Goal: Task Accomplishment & Management: Use online tool/utility

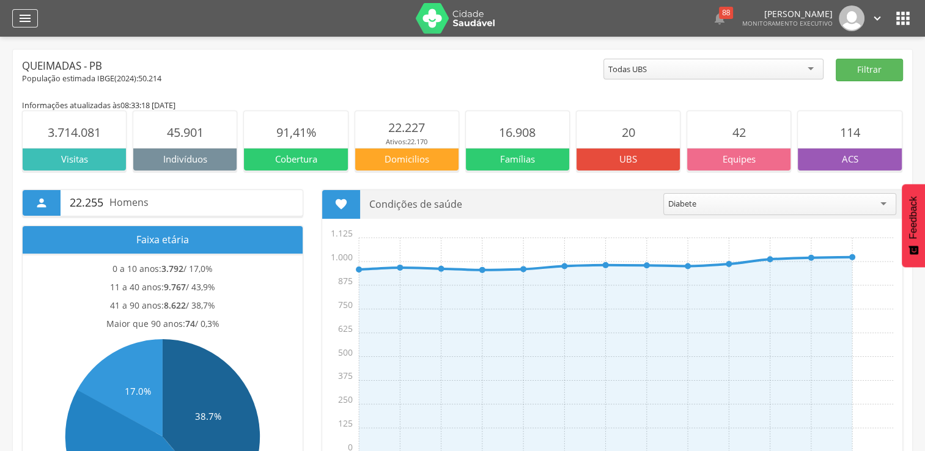
click at [24, 15] on icon "" at bounding box center [25, 18] width 15 height 15
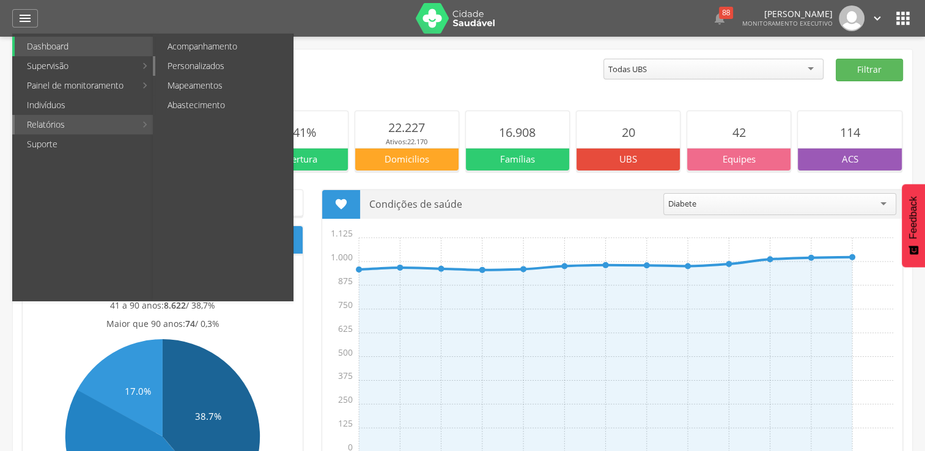
click at [220, 62] on link "Personalizados" at bounding box center [224, 66] width 138 height 20
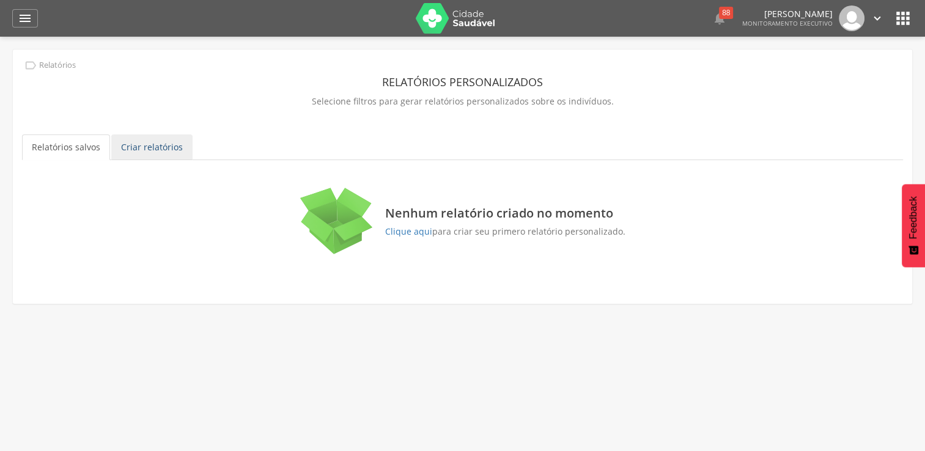
click at [153, 148] on link "Criar relatórios" at bounding box center [151, 147] width 81 height 26
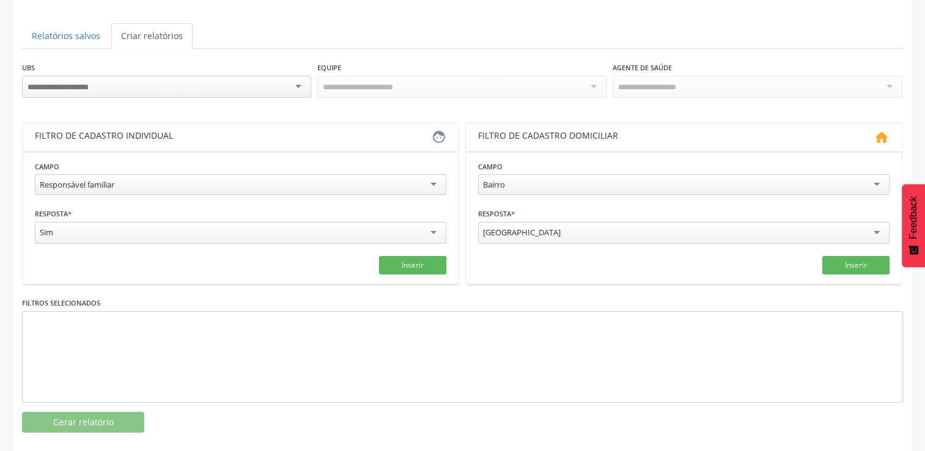
scroll to position [122, 0]
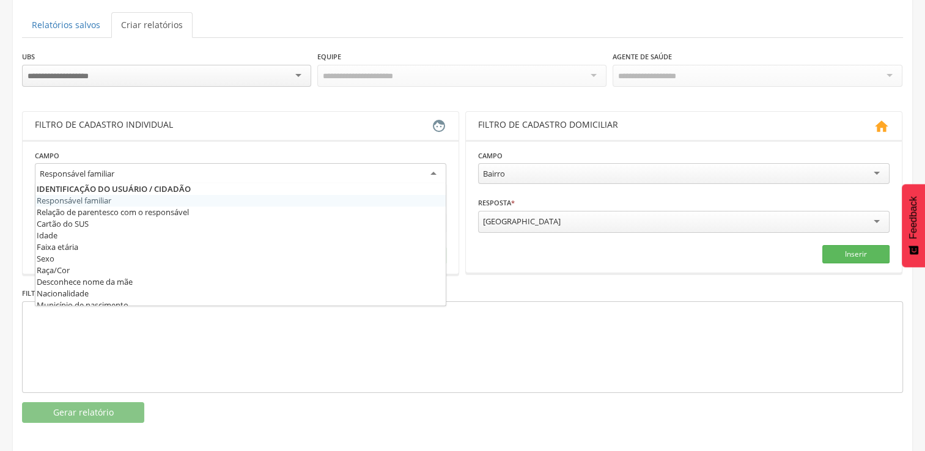
click at [435, 172] on div "Responsável familiar" at bounding box center [240, 174] width 411 height 22
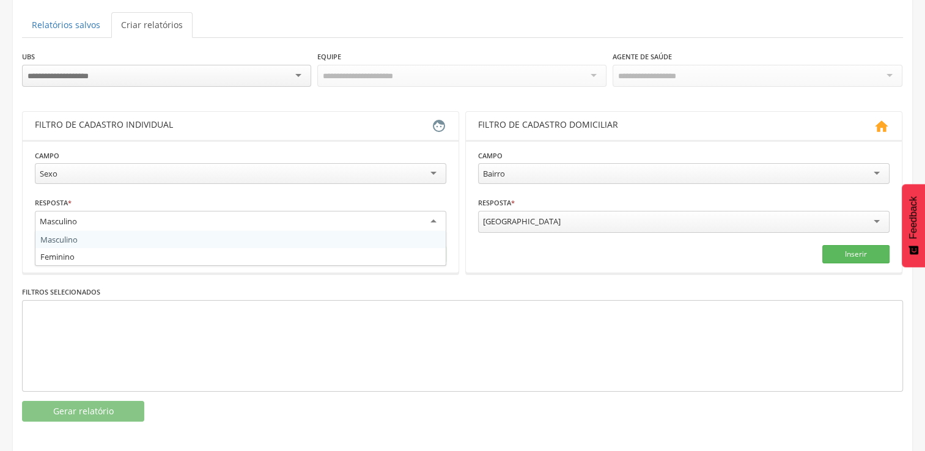
click at [433, 216] on div "Masculino" at bounding box center [240, 222] width 411 height 22
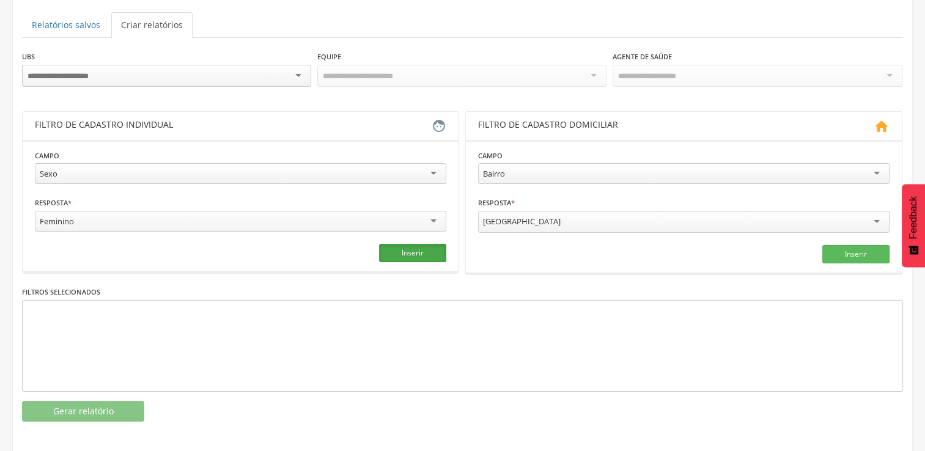
click at [394, 248] on button "Inserir" at bounding box center [412, 253] width 67 height 18
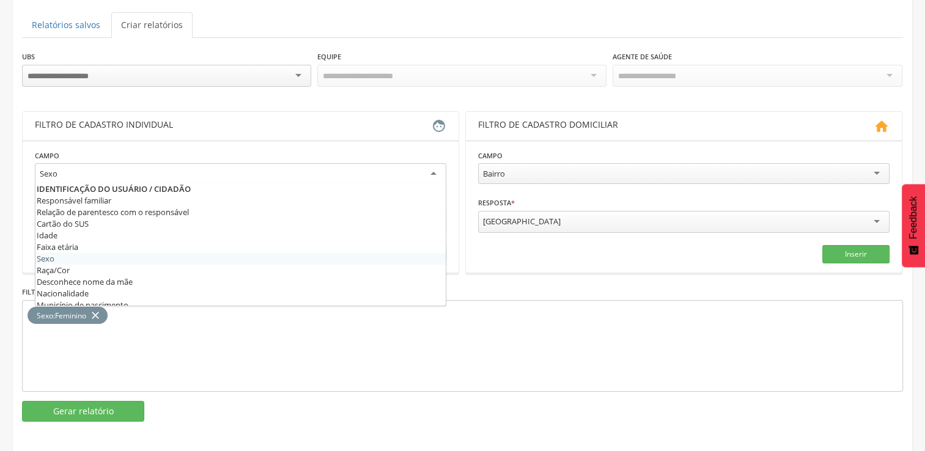
click at [433, 170] on div "Sexo" at bounding box center [240, 174] width 411 height 22
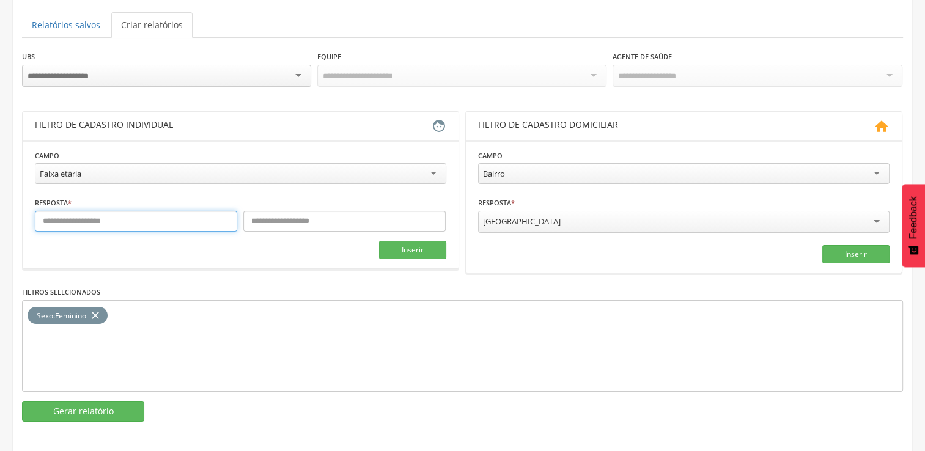
click at [97, 213] on input "text" at bounding box center [136, 221] width 202 height 21
type input "**"
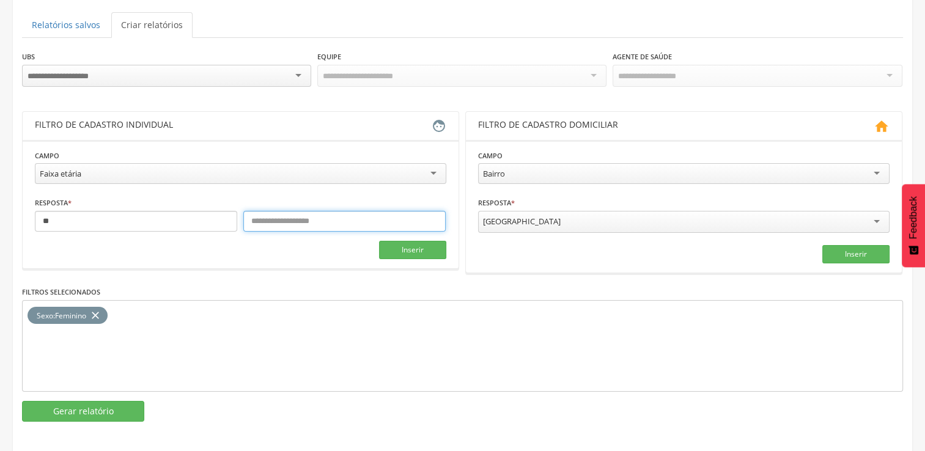
click at [286, 216] on input "text" at bounding box center [344, 221] width 202 height 21
type input "**"
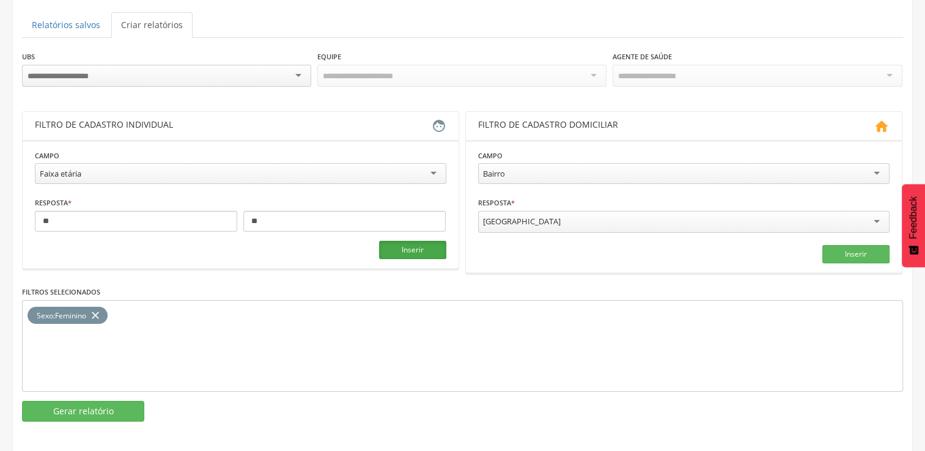
click at [418, 246] on button "Inserir" at bounding box center [412, 250] width 67 height 18
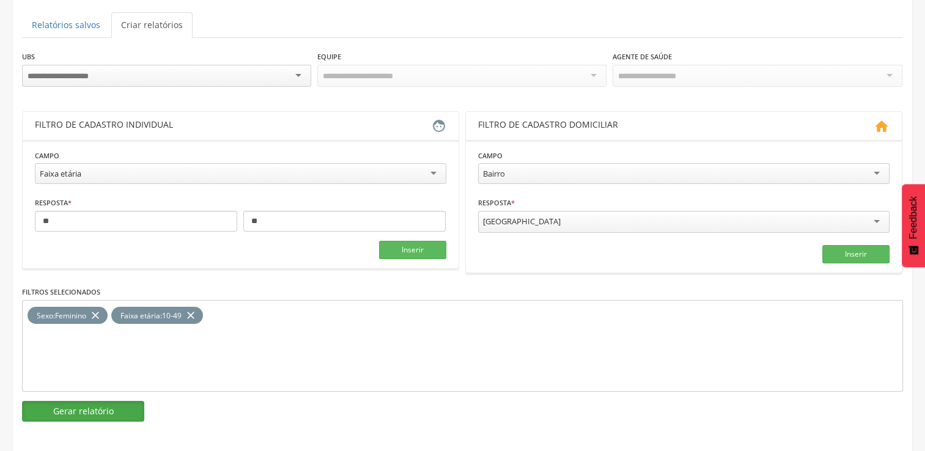
click at [101, 408] on button "Gerar relatório" at bounding box center [83, 411] width 122 height 21
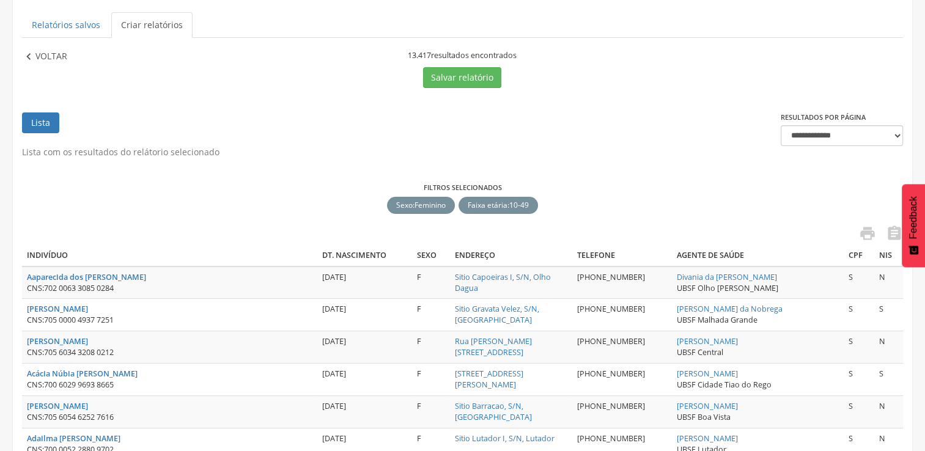
click at [31, 57] on icon "" at bounding box center [28, 56] width 13 height 13
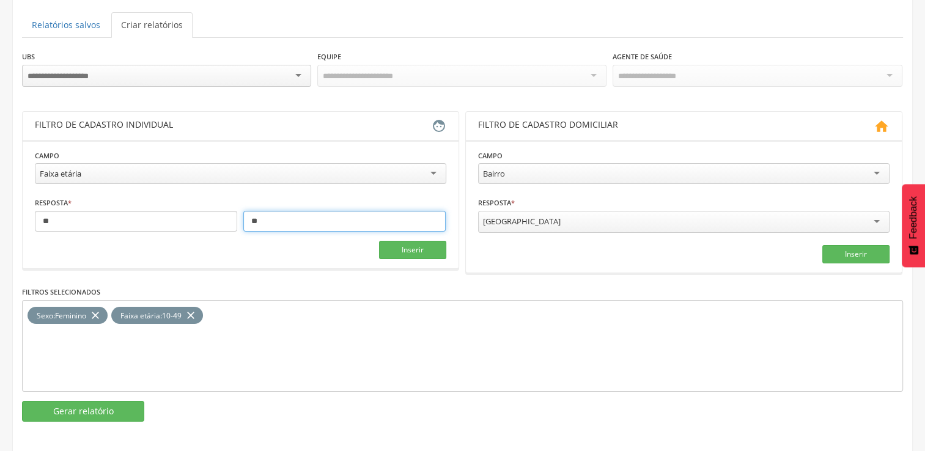
click at [269, 219] on input "**" at bounding box center [344, 221] width 202 height 21
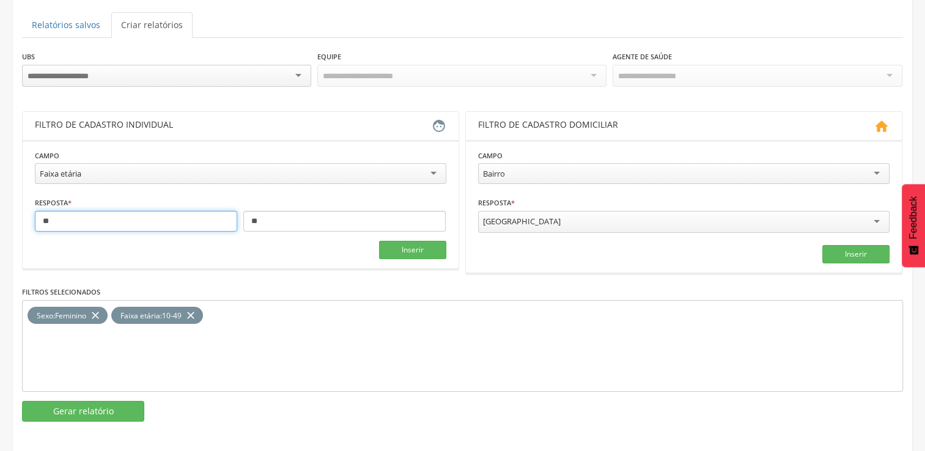
click at [148, 219] on input "**" at bounding box center [136, 221] width 202 height 21
type input "*"
type input "**"
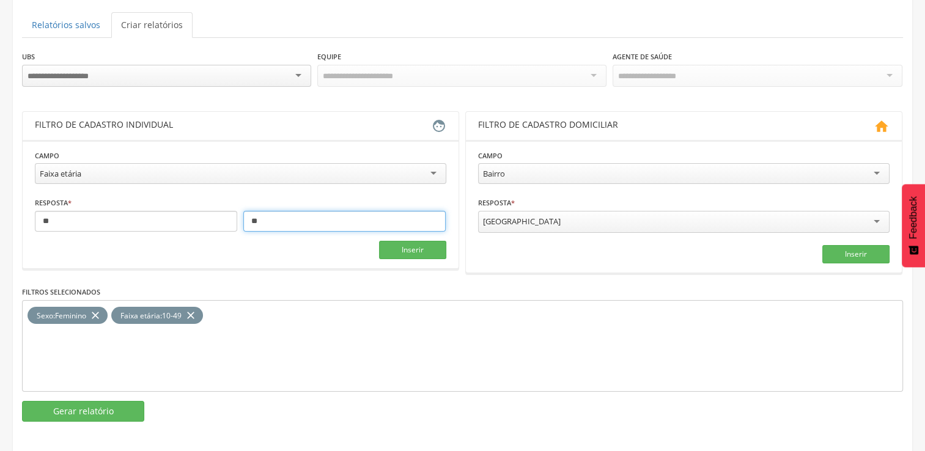
click at [267, 229] on input "**" at bounding box center [344, 221] width 202 height 21
type input "*"
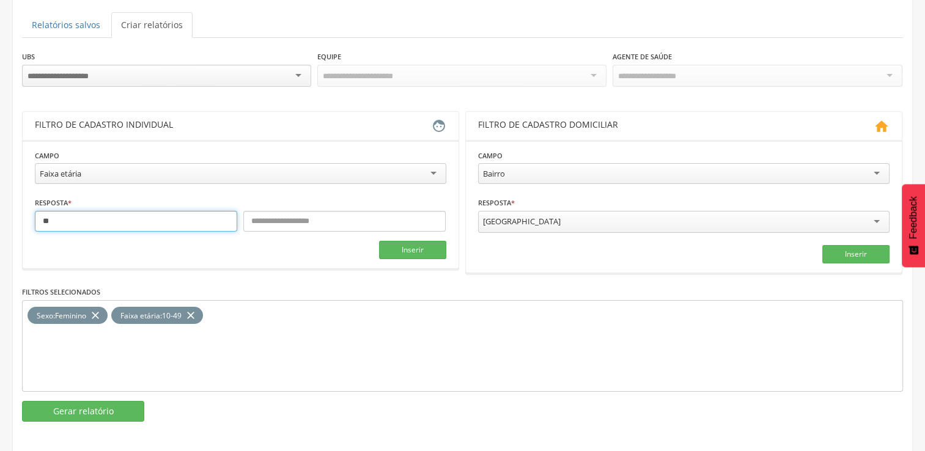
click at [196, 219] on input "**" at bounding box center [136, 221] width 202 height 21
type input "*"
type input "**"
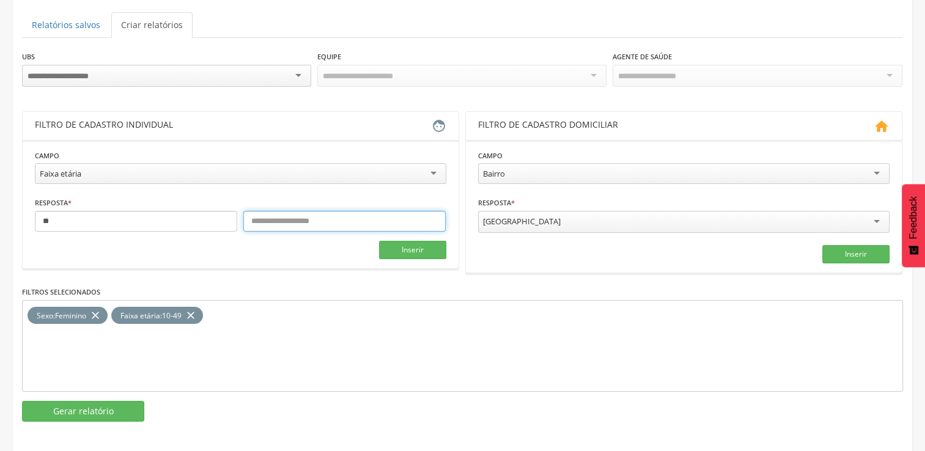
click at [278, 216] on input "text" at bounding box center [344, 221] width 202 height 21
type input "***"
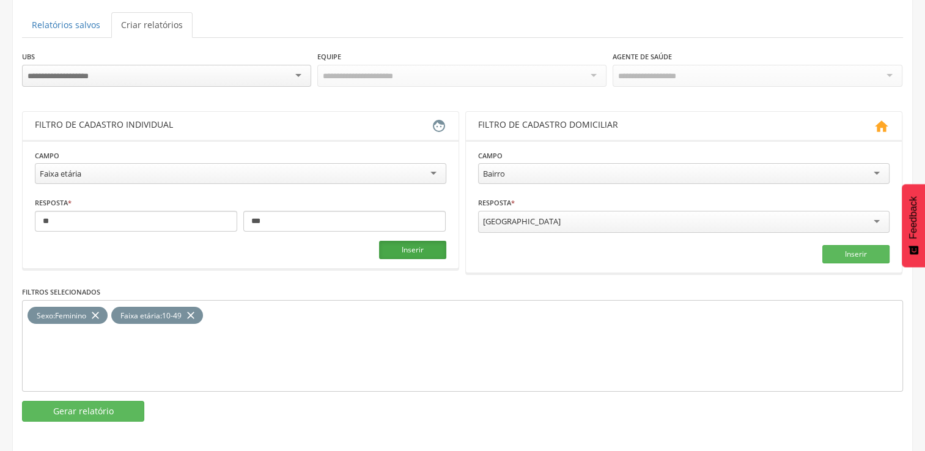
click at [425, 245] on button "Inserir" at bounding box center [412, 250] width 67 height 18
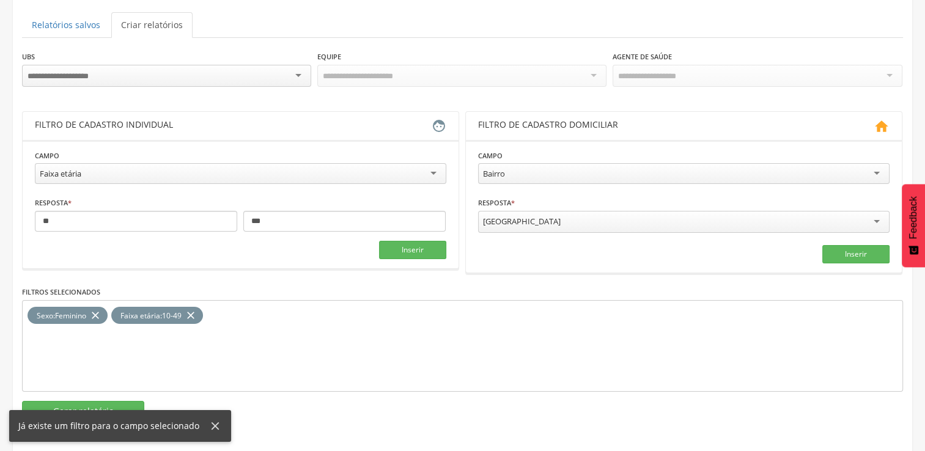
click at [196, 312] on icon "close" at bounding box center [191, 316] width 12 height 18
click at [399, 248] on button "Inserir" at bounding box center [412, 250] width 67 height 18
click at [79, 401] on button "Gerar relatório" at bounding box center [83, 411] width 122 height 21
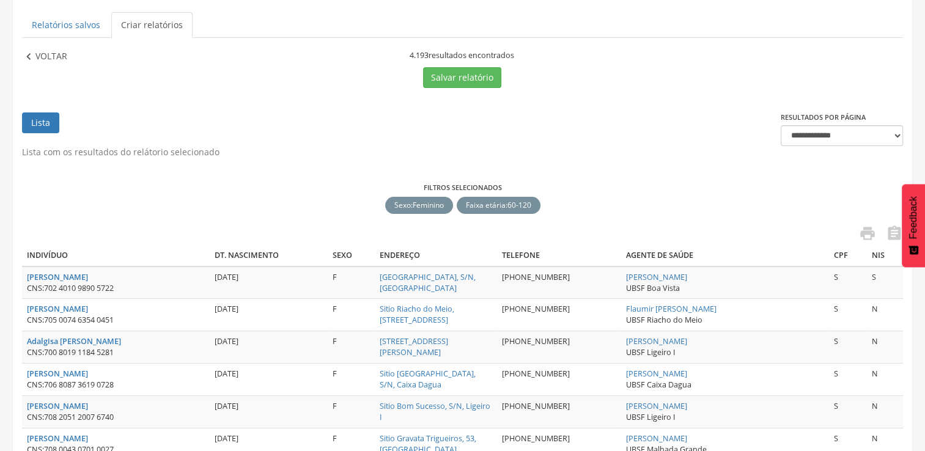
click at [29, 55] on icon "" at bounding box center [28, 56] width 13 height 13
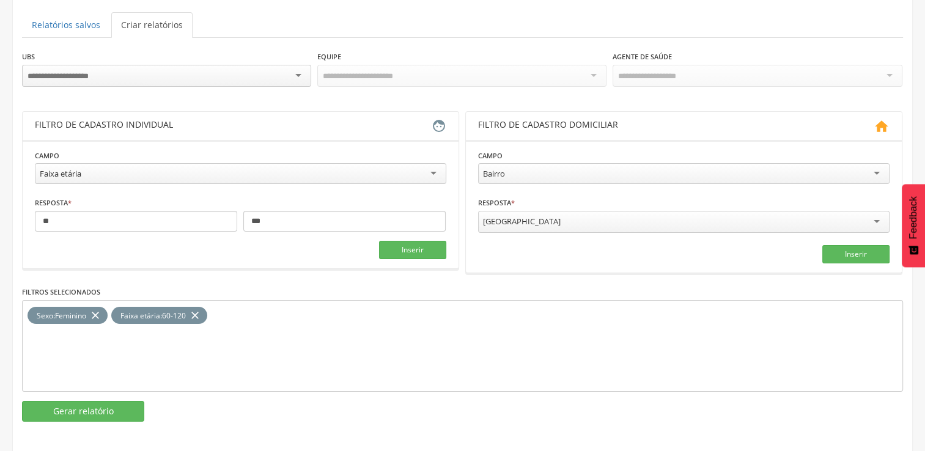
click at [199, 309] on icon "close" at bounding box center [195, 316] width 12 height 18
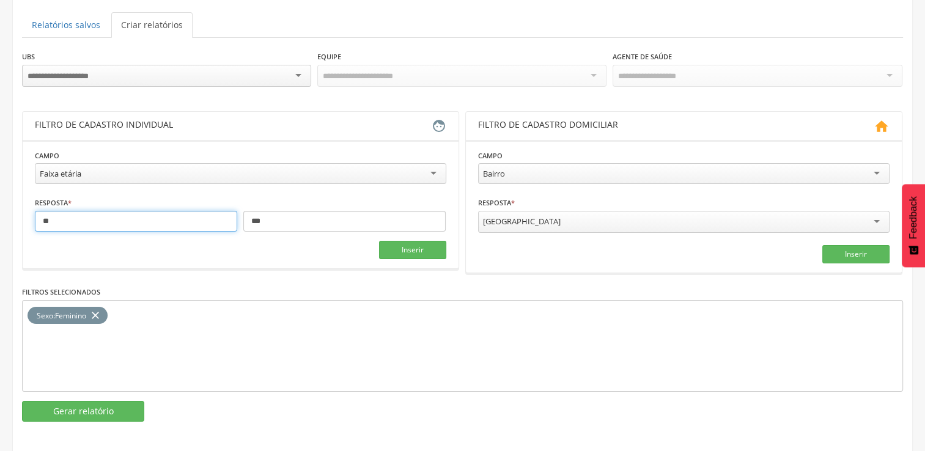
click at [55, 223] on input "**" at bounding box center [136, 221] width 202 height 21
type input "*"
type input "**"
click at [408, 248] on button "Inserir" at bounding box center [412, 250] width 67 height 18
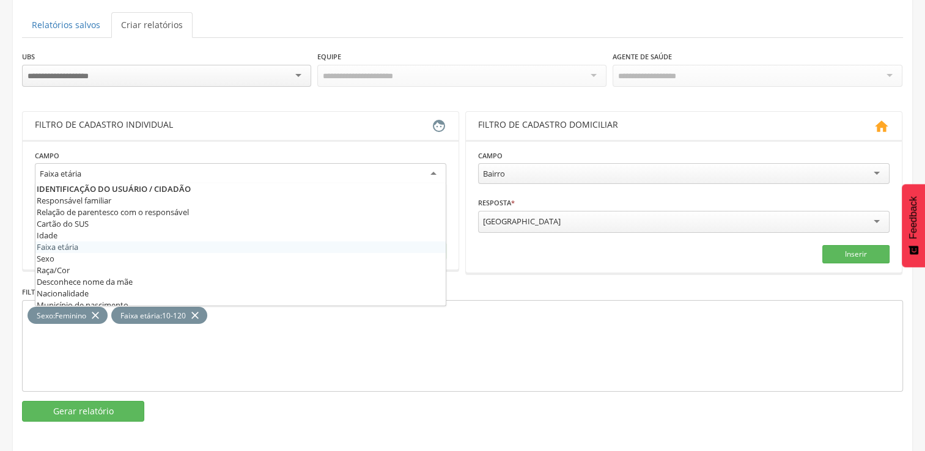
click at [434, 172] on div "Faixa etária" at bounding box center [240, 174] width 411 height 22
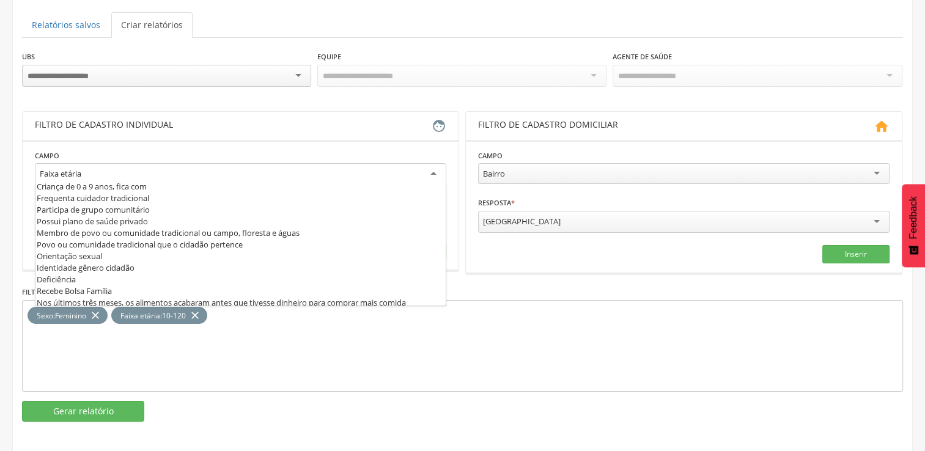
scroll to position [220, 0]
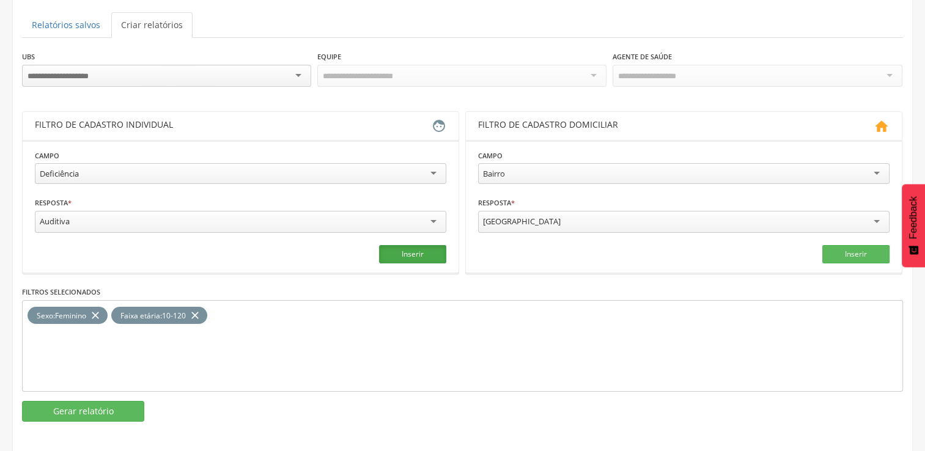
click at [412, 254] on button "Inserir" at bounding box center [412, 254] width 67 height 18
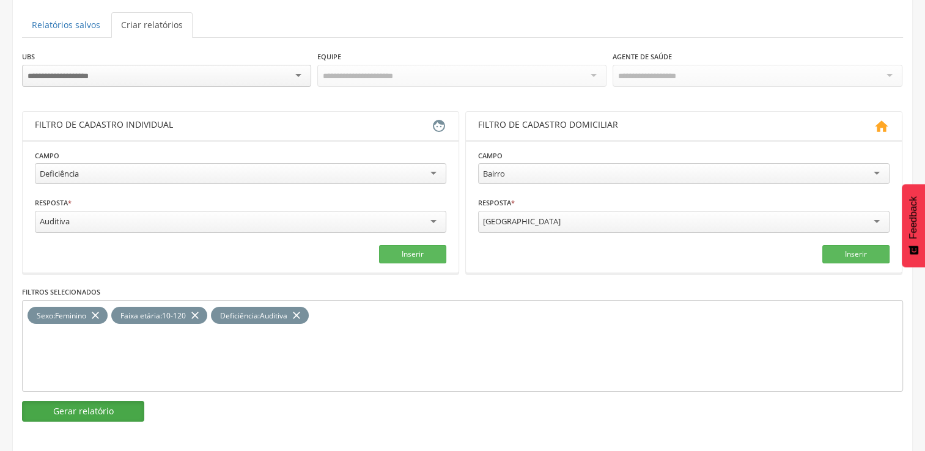
click at [95, 406] on button "Gerar relatório" at bounding box center [83, 411] width 122 height 21
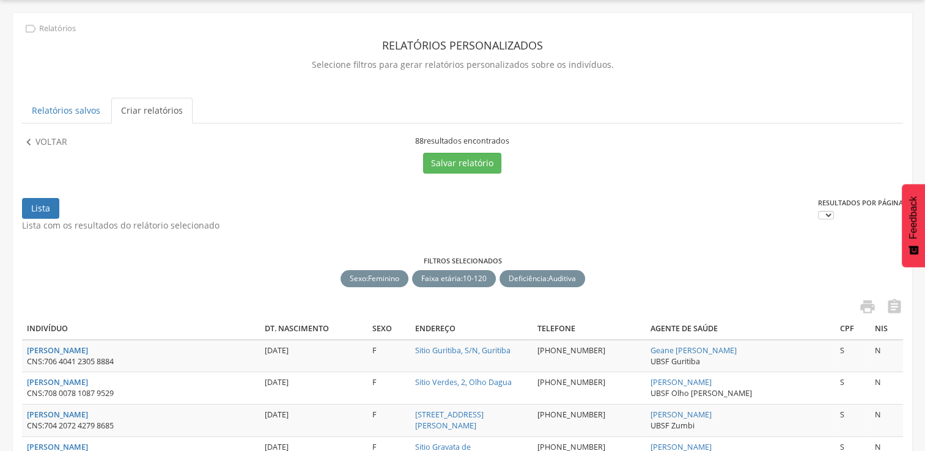
scroll to position [122, 0]
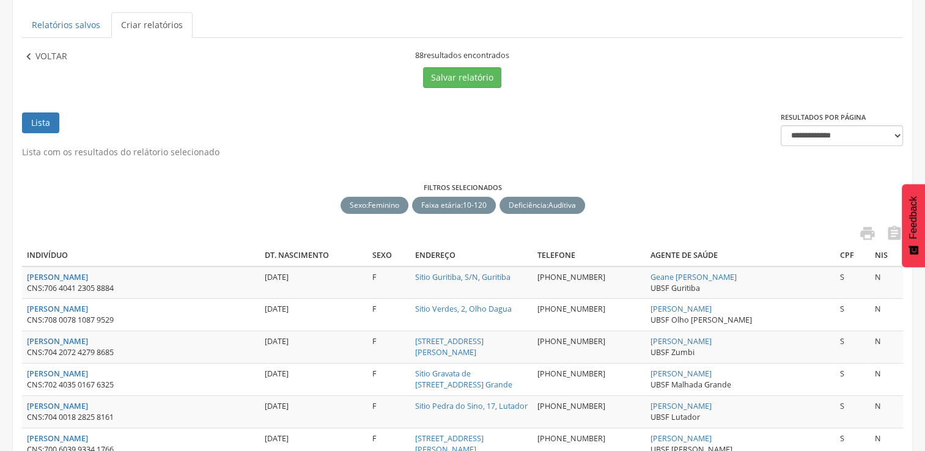
click at [43, 50] on p "Voltar" at bounding box center [51, 56] width 32 height 13
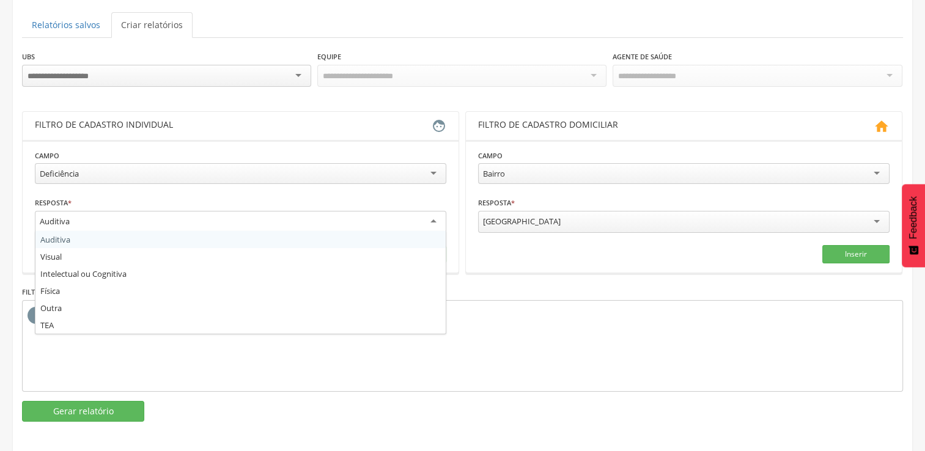
click at [433, 213] on div "Auditiva" at bounding box center [240, 222] width 411 height 22
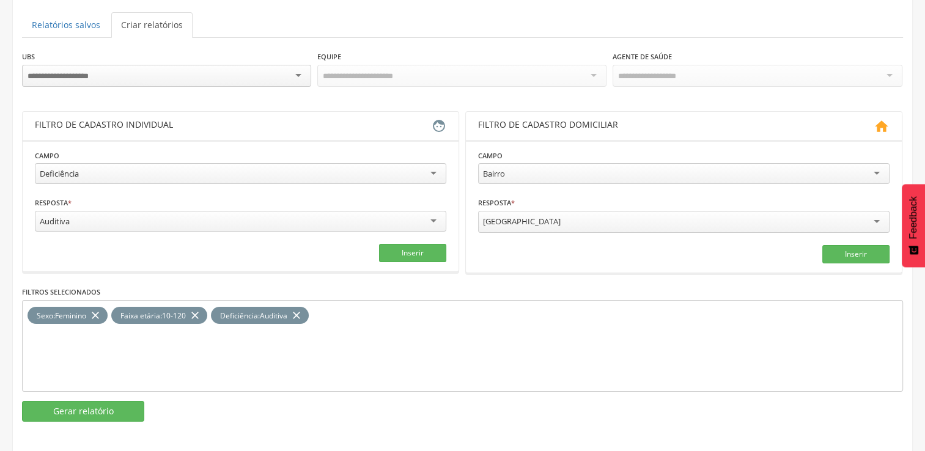
click at [27, 229] on section "**********" at bounding box center [241, 205] width 436 height 131
click at [303, 312] on icon "close" at bounding box center [296, 316] width 12 height 18
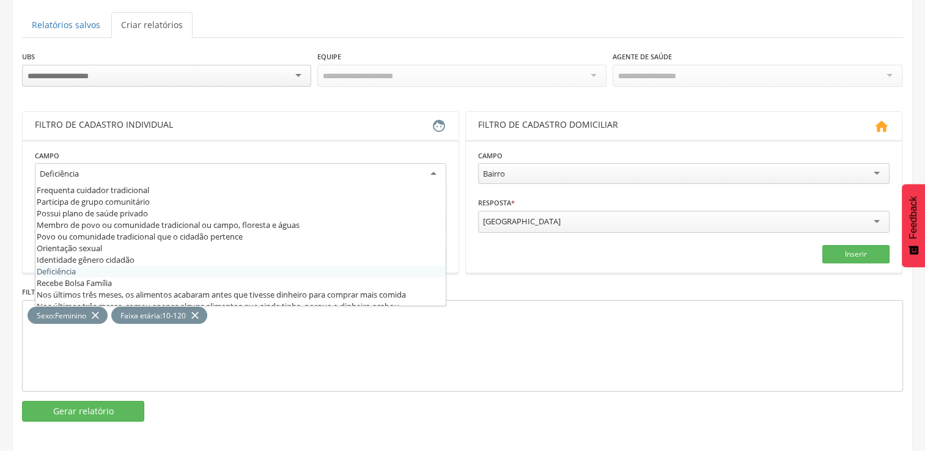
click at [435, 167] on div "Deficiência" at bounding box center [240, 174] width 411 height 22
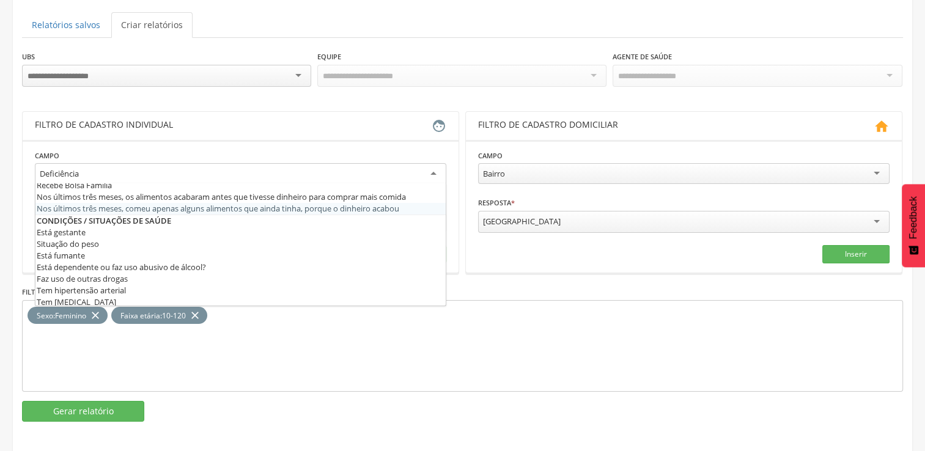
scroll to position [342, 0]
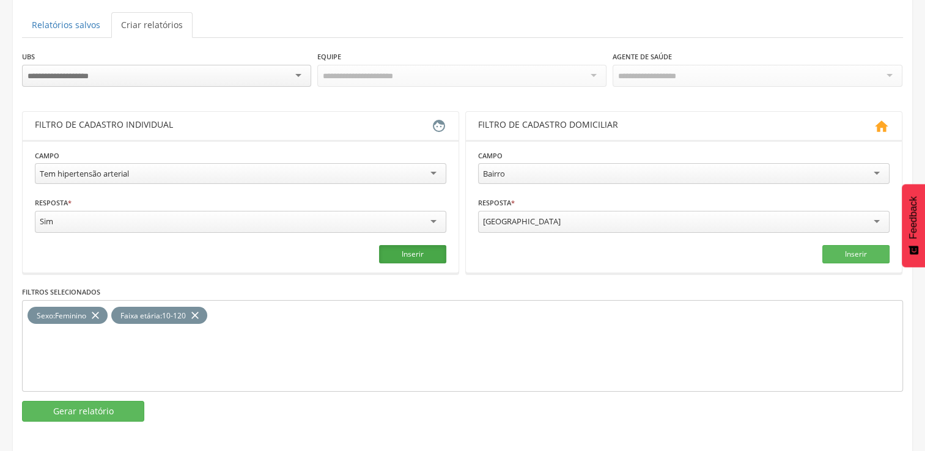
click at [408, 251] on button "Inserir" at bounding box center [412, 254] width 67 height 18
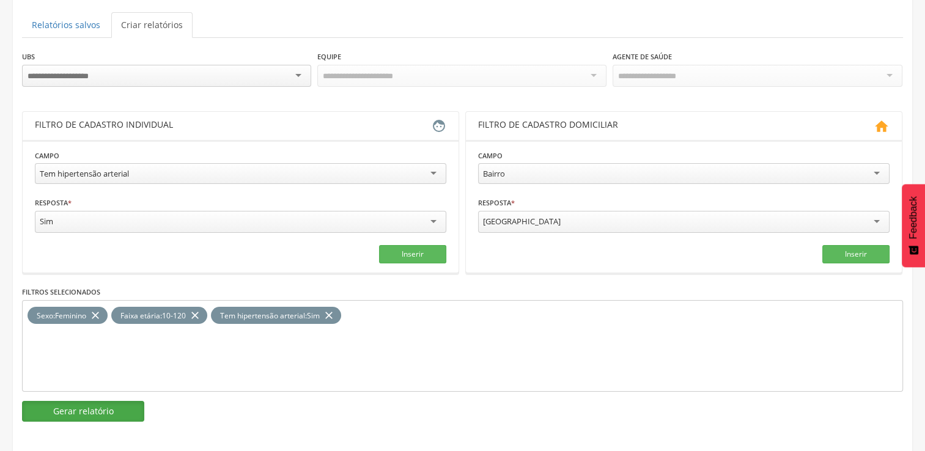
click at [90, 409] on button "Gerar relatório" at bounding box center [83, 411] width 122 height 21
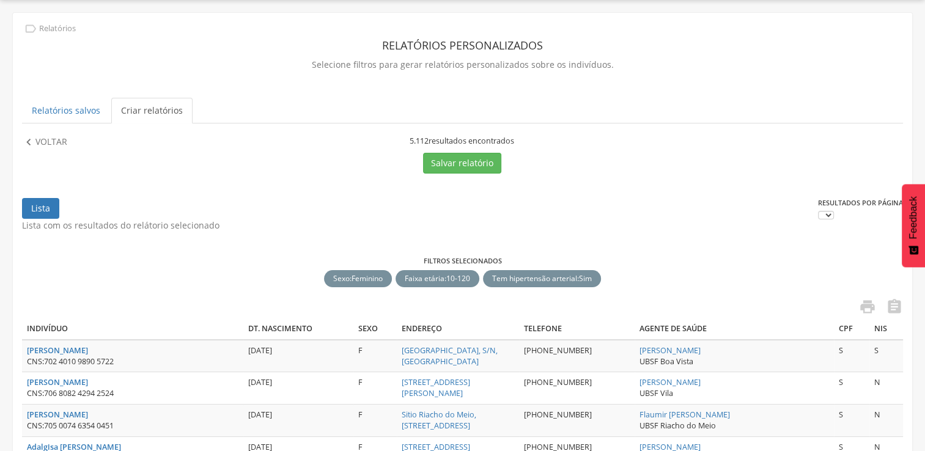
scroll to position [122, 0]
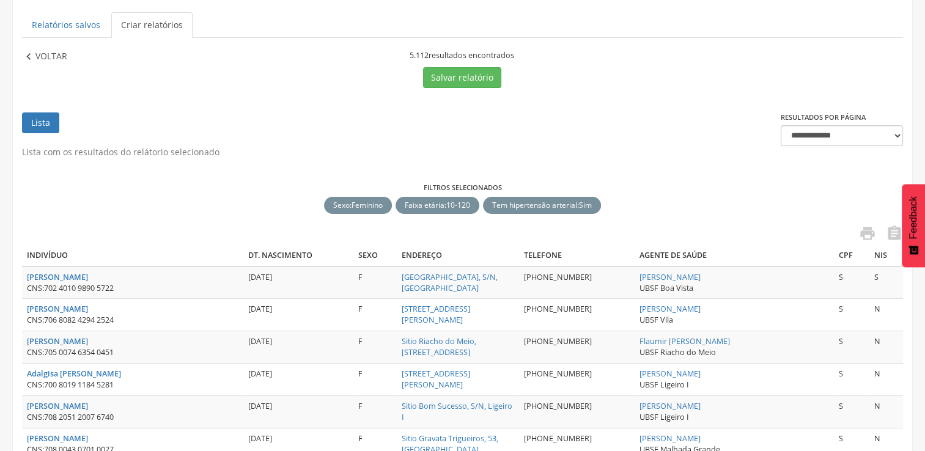
click at [33, 50] on icon "" at bounding box center [28, 56] width 13 height 13
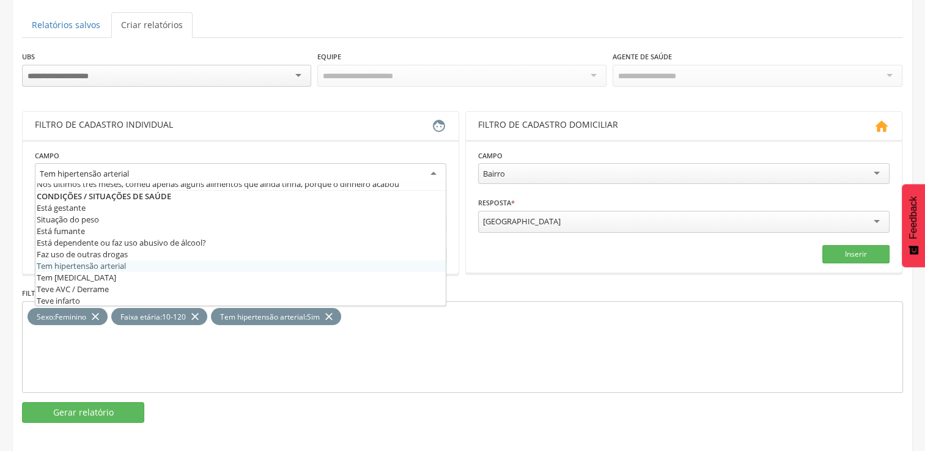
click at [435, 165] on div "Tem hipertensão arterial" at bounding box center [240, 174] width 411 height 22
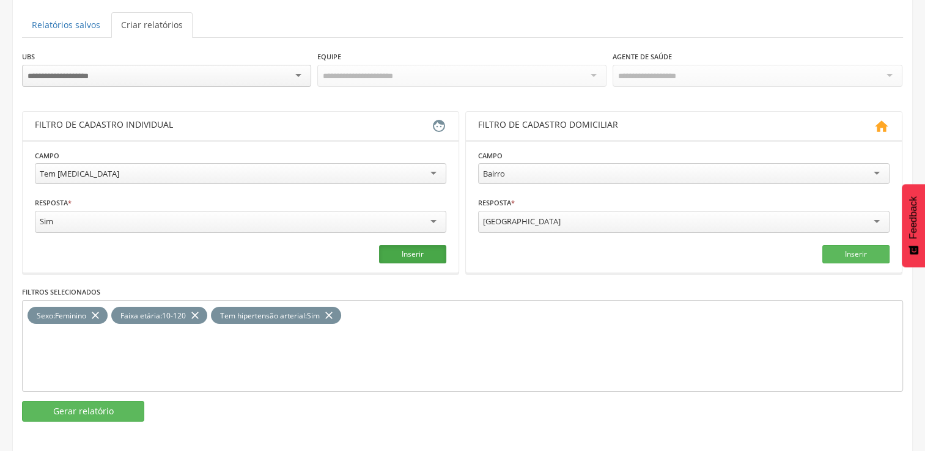
click at [410, 254] on button "Inserir" at bounding box center [412, 254] width 67 height 18
click at [335, 307] on icon "close" at bounding box center [329, 316] width 12 height 18
click at [106, 405] on button "Gerar relatório" at bounding box center [83, 411] width 122 height 21
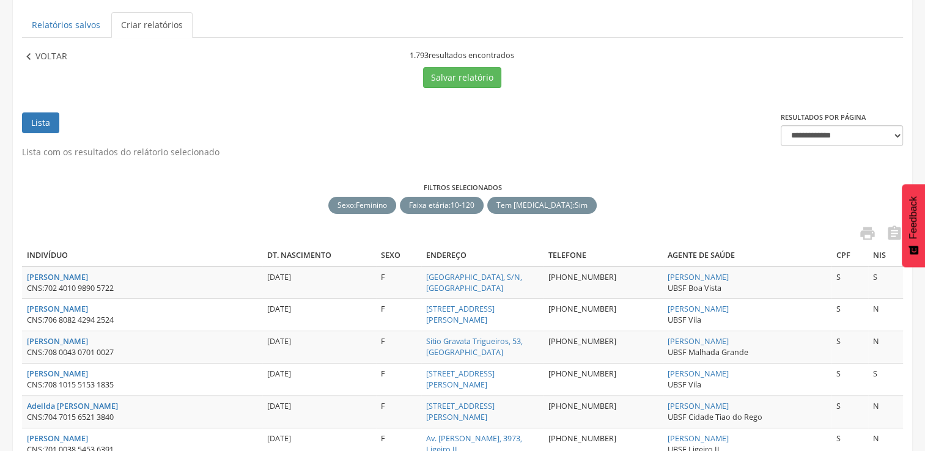
click at [27, 53] on icon "" at bounding box center [28, 56] width 13 height 13
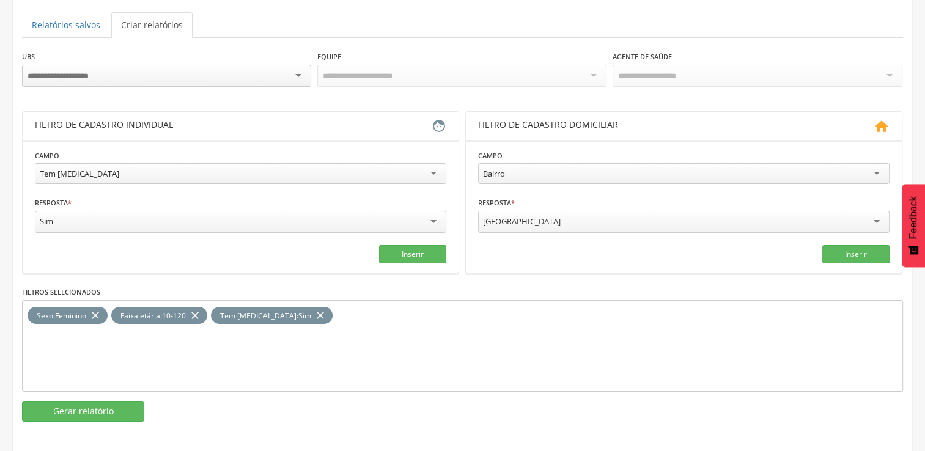
click at [432, 173] on div "Tem [MEDICAL_DATA]" at bounding box center [240, 173] width 411 height 21
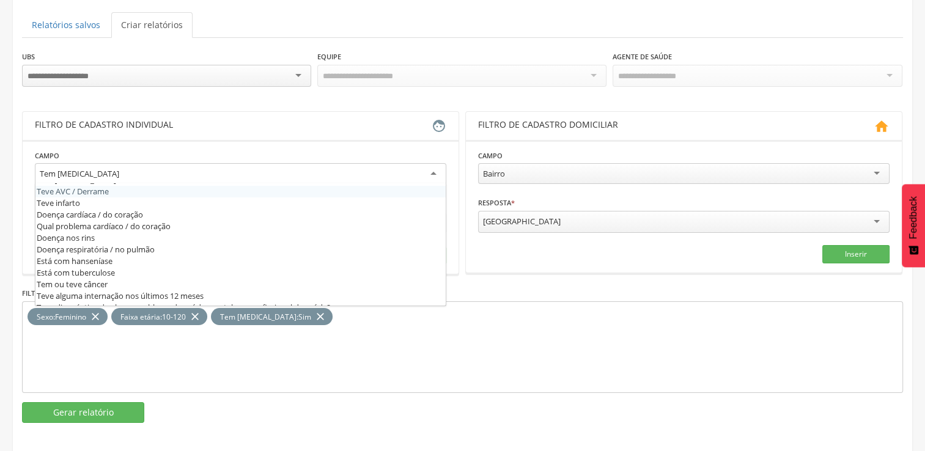
scroll to position [465, 0]
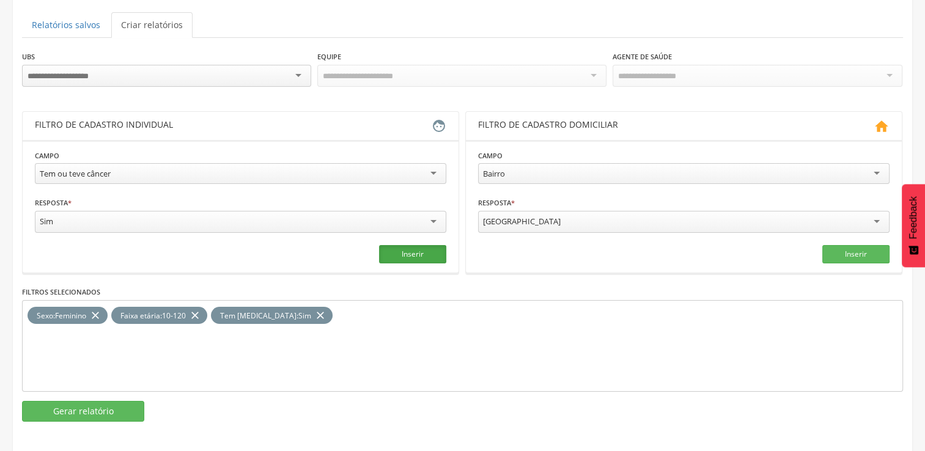
click at [416, 246] on button "Inserir" at bounding box center [412, 254] width 67 height 18
click at [314, 309] on icon "close" at bounding box center [320, 316] width 12 height 18
click at [124, 408] on button "Gerar relatório" at bounding box center [83, 411] width 122 height 21
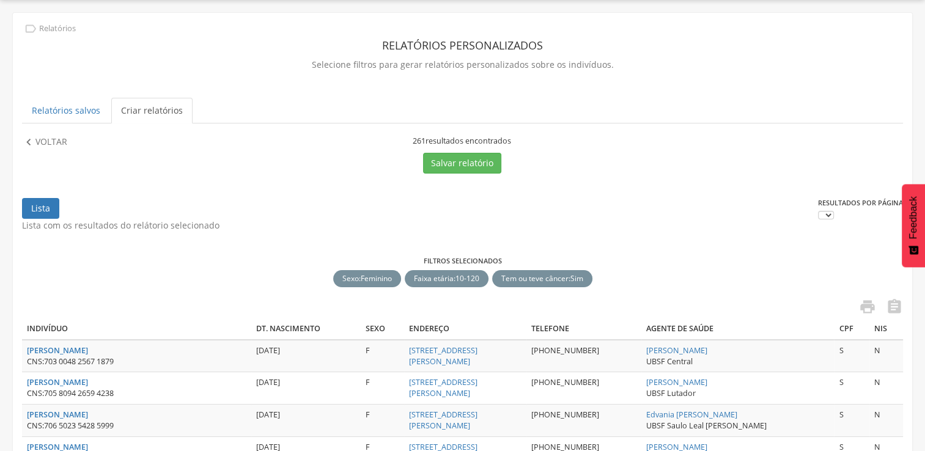
scroll to position [122, 0]
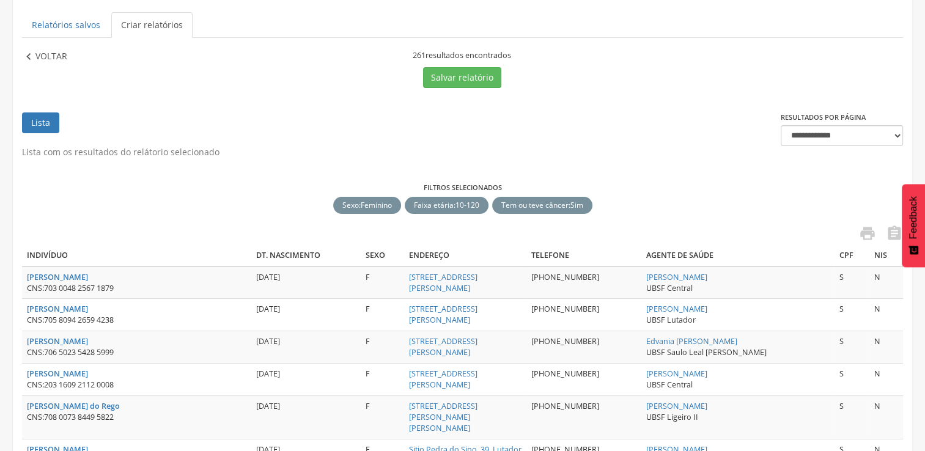
click at [31, 55] on icon "" at bounding box center [28, 56] width 13 height 13
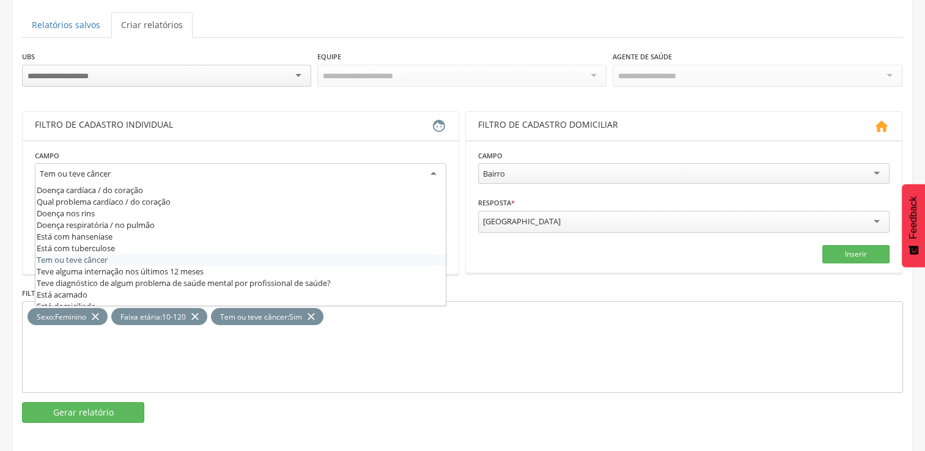
click at [438, 172] on div "Tem ou teve câncer" at bounding box center [240, 174] width 411 height 22
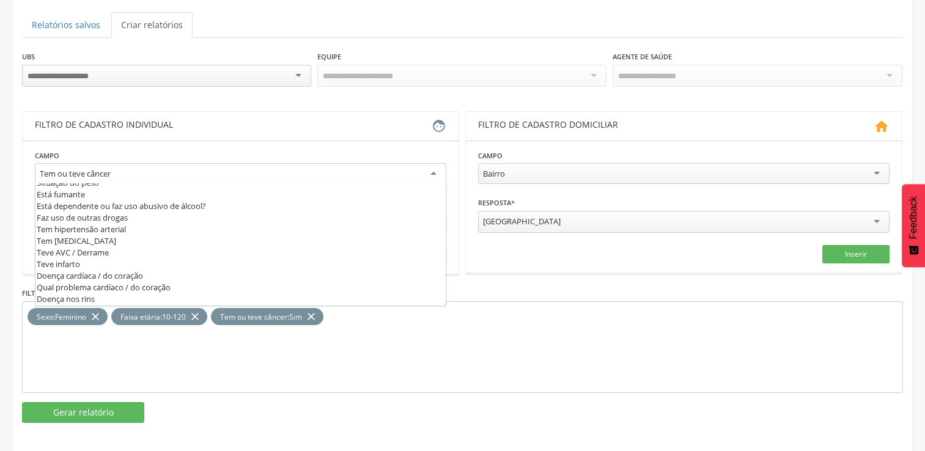
scroll to position [355, 0]
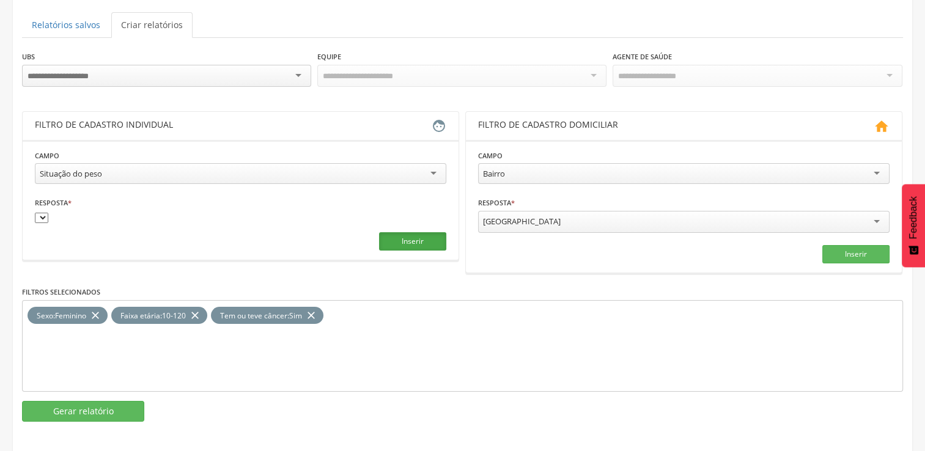
click at [391, 243] on button "Inserir" at bounding box center [412, 241] width 67 height 18
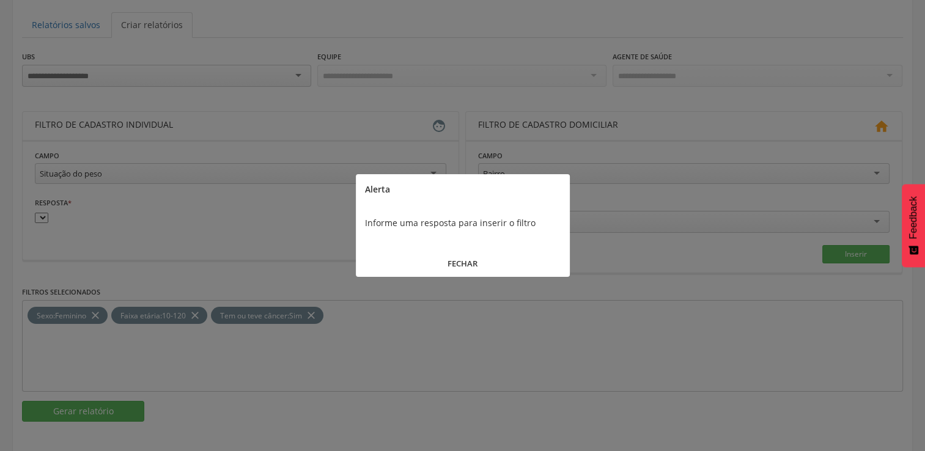
click at [456, 262] on button "FECHAR" at bounding box center [463, 264] width 214 height 26
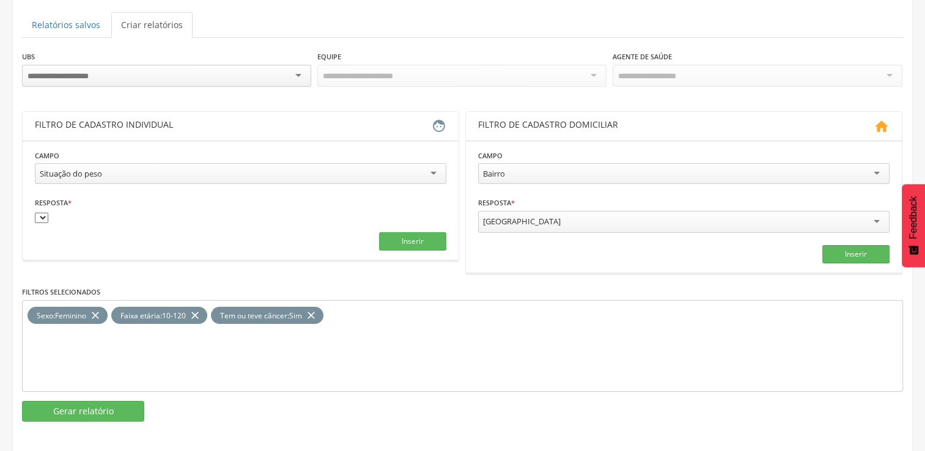
click at [311, 309] on icon "close" at bounding box center [311, 316] width 12 height 18
click at [406, 235] on button "Inserir" at bounding box center [412, 241] width 67 height 18
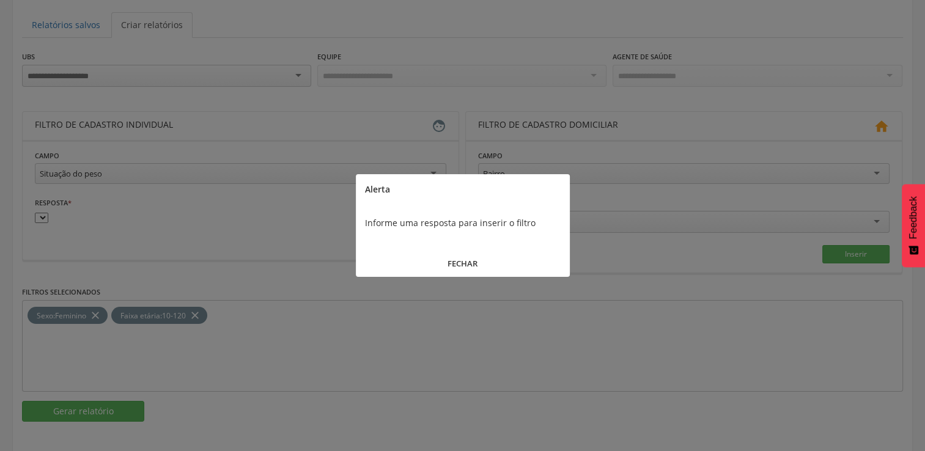
click at [460, 261] on button "FECHAR" at bounding box center [463, 264] width 214 height 26
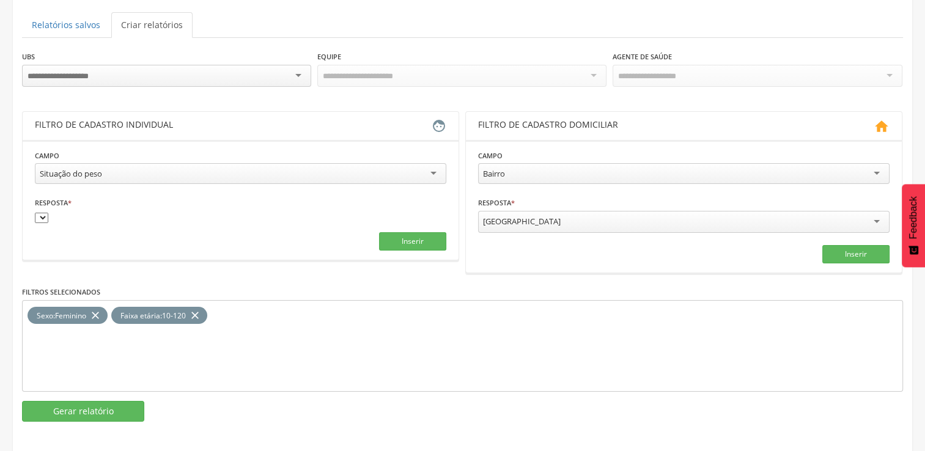
click at [39, 213] on select at bounding box center [41, 218] width 13 height 10
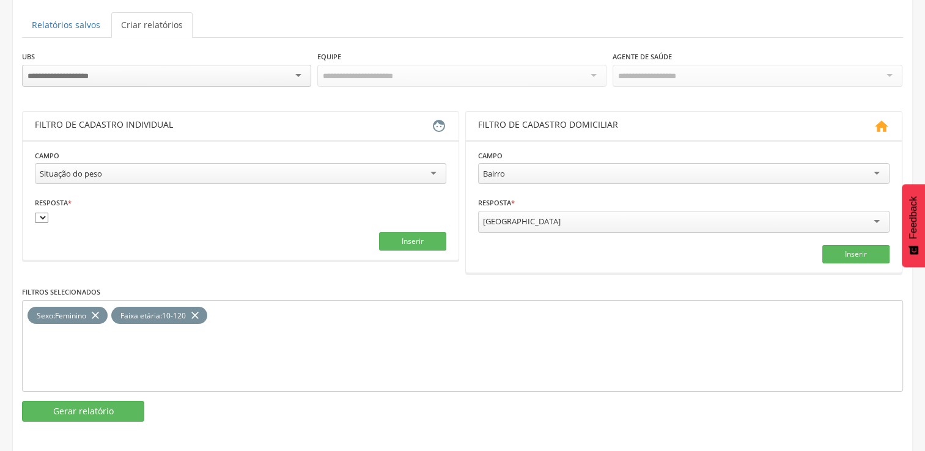
drag, startPoint x: 39, startPoint y: 213, endPoint x: 46, endPoint y: 207, distance: 9.1
click at [46, 207] on div "Resposta *" at bounding box center [240, 209] width 411 height 27
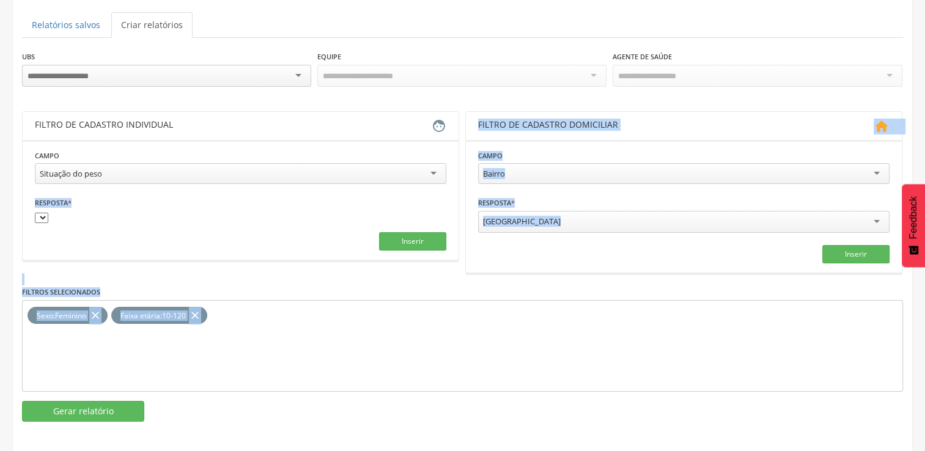
drag, startPoint x: 46, startPoint y: 207, endPoint x: 230, endPoint y: 290, distance: 202.2
click at [230, 290] on div "**********" at bounding box center [462, 236] width 881 height 372
click at [230, 290] on div "Filtros selecionados Sexo : Feminino close Faixa etária : 10-120 close" at bounding box center [462, 338] width 881 height 106
click at [47, 213] on select at bounding box center [41, 218] width 13 height 10
